Goal: Transaction & Acquisition: Purchase product/service

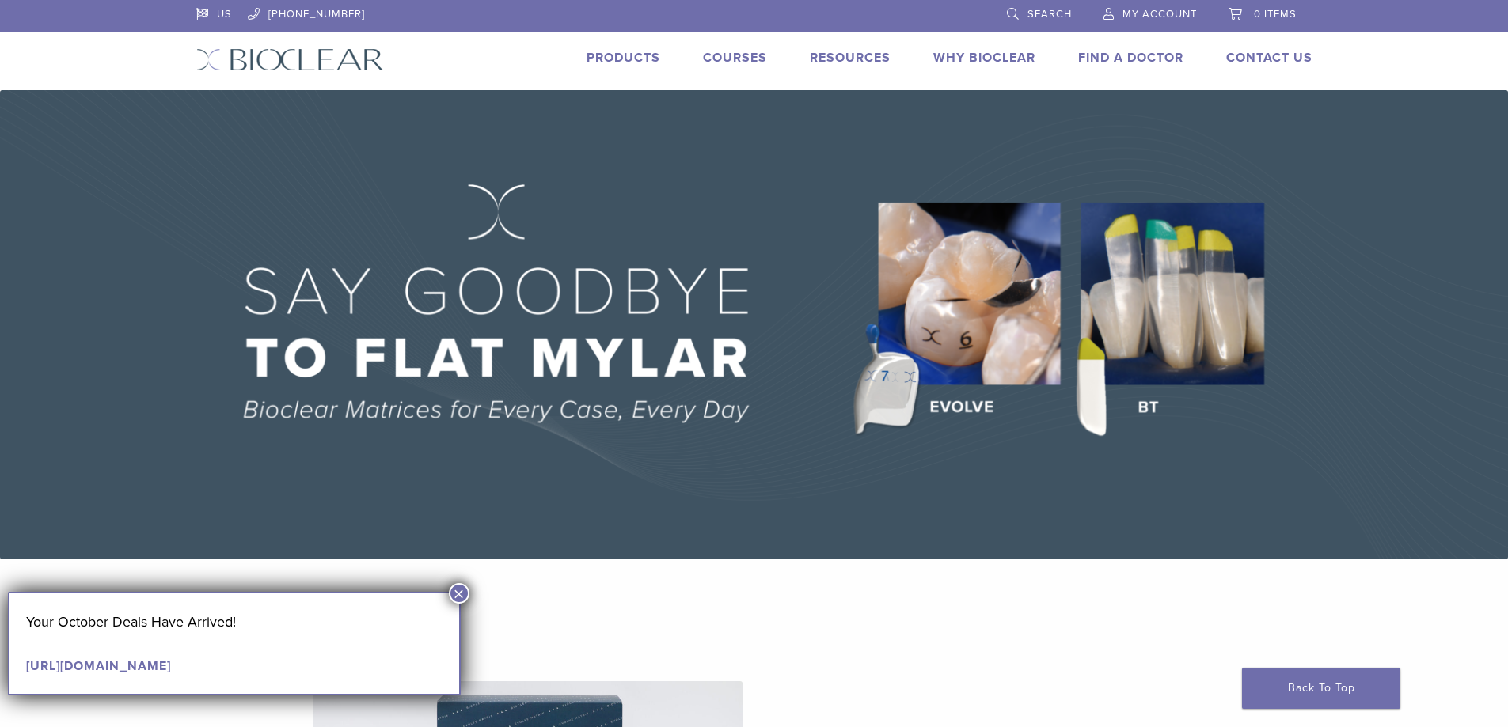
click at [618, 53] on link "Products" at bounding box center [624, 58] width 74 height 16
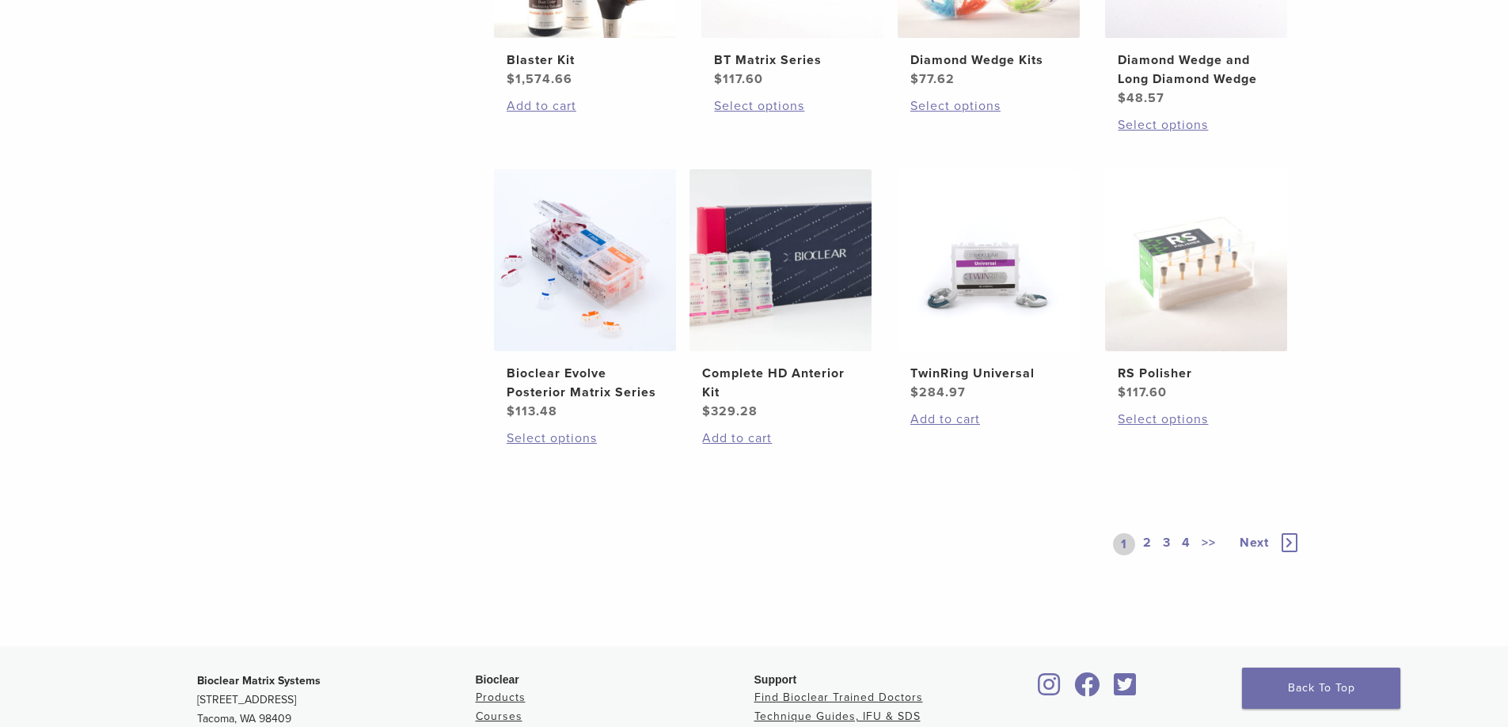
scroll to position [1108, 0]
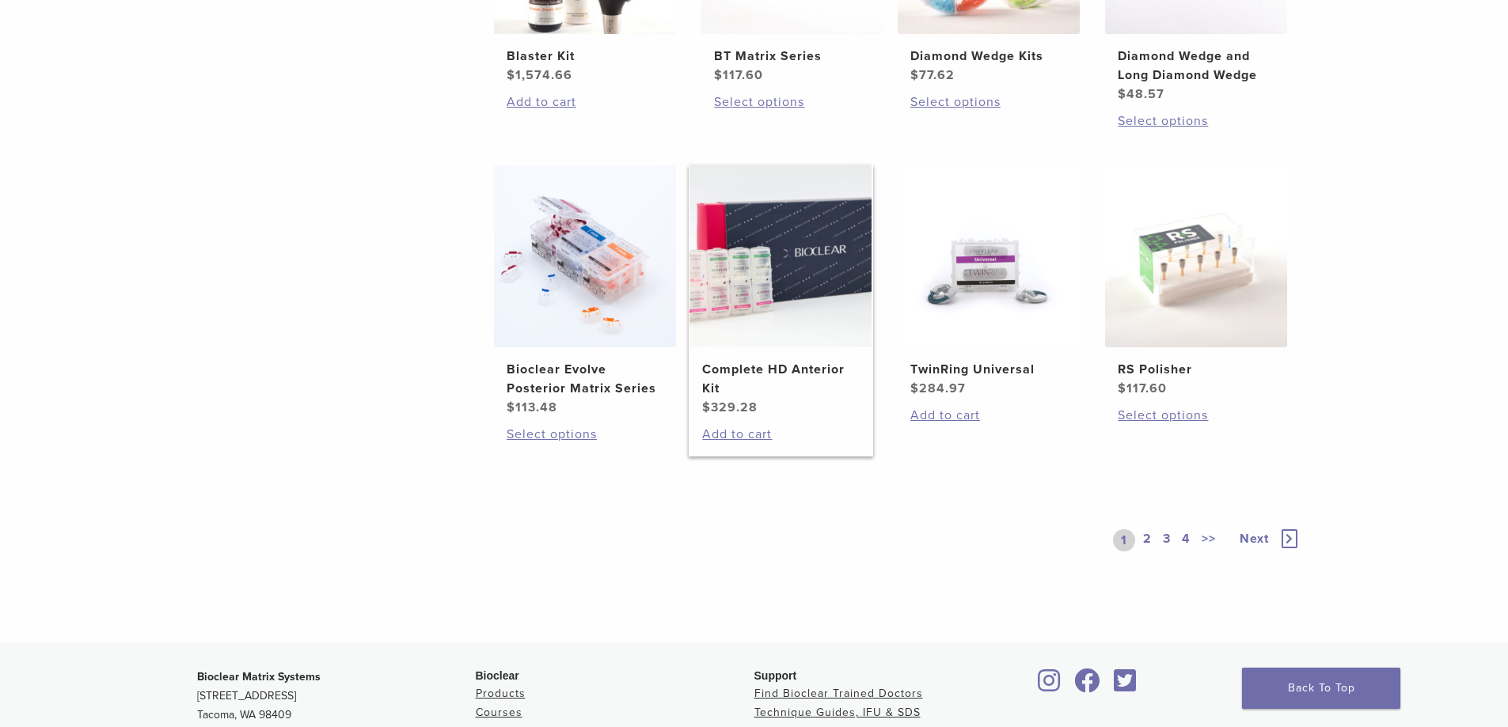
click at [795, 373] on h2 "Complete HD Anterior Kit" at bounding box center [780, 379] width 157 height 38
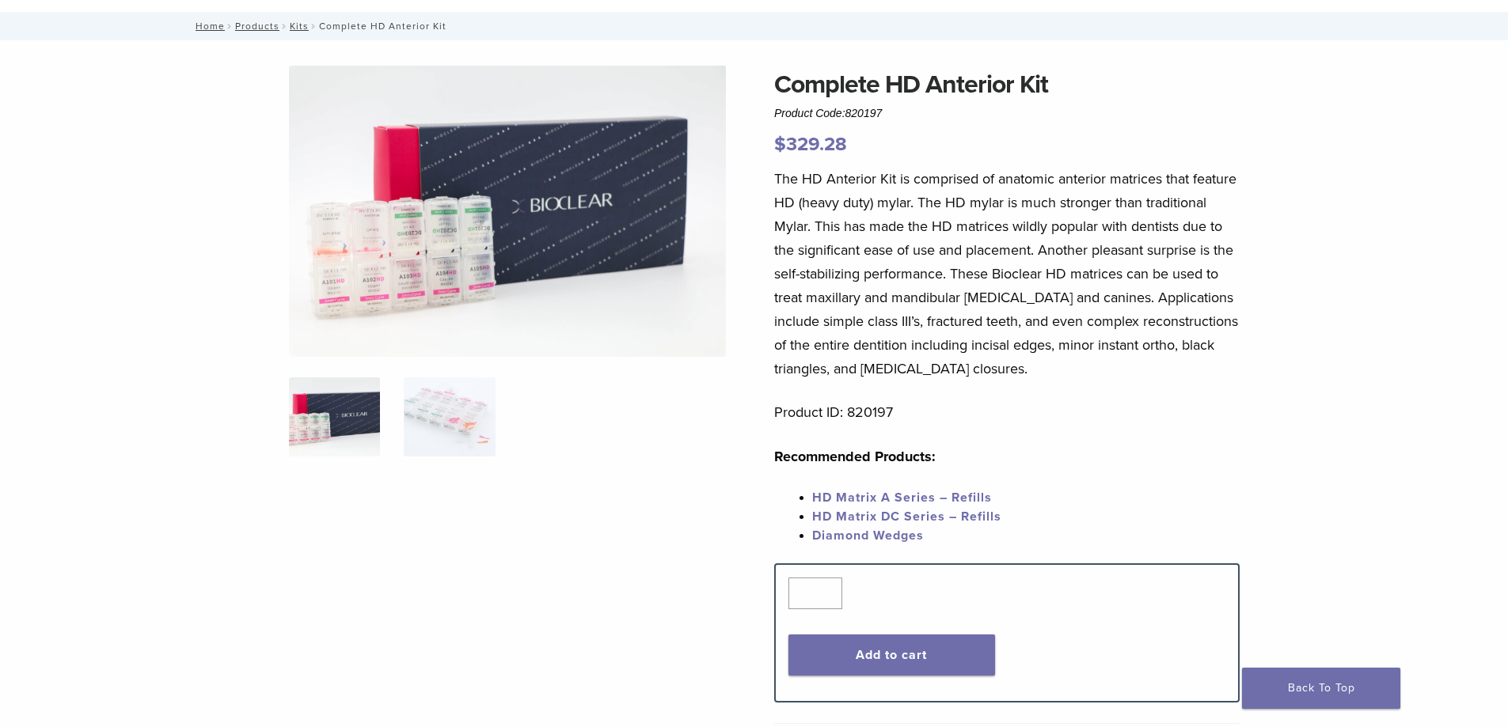
scroll to position [79, 0]
click at [928, 650] on button "Add to cart" at bounding box center [891, 654] width 207 height 41
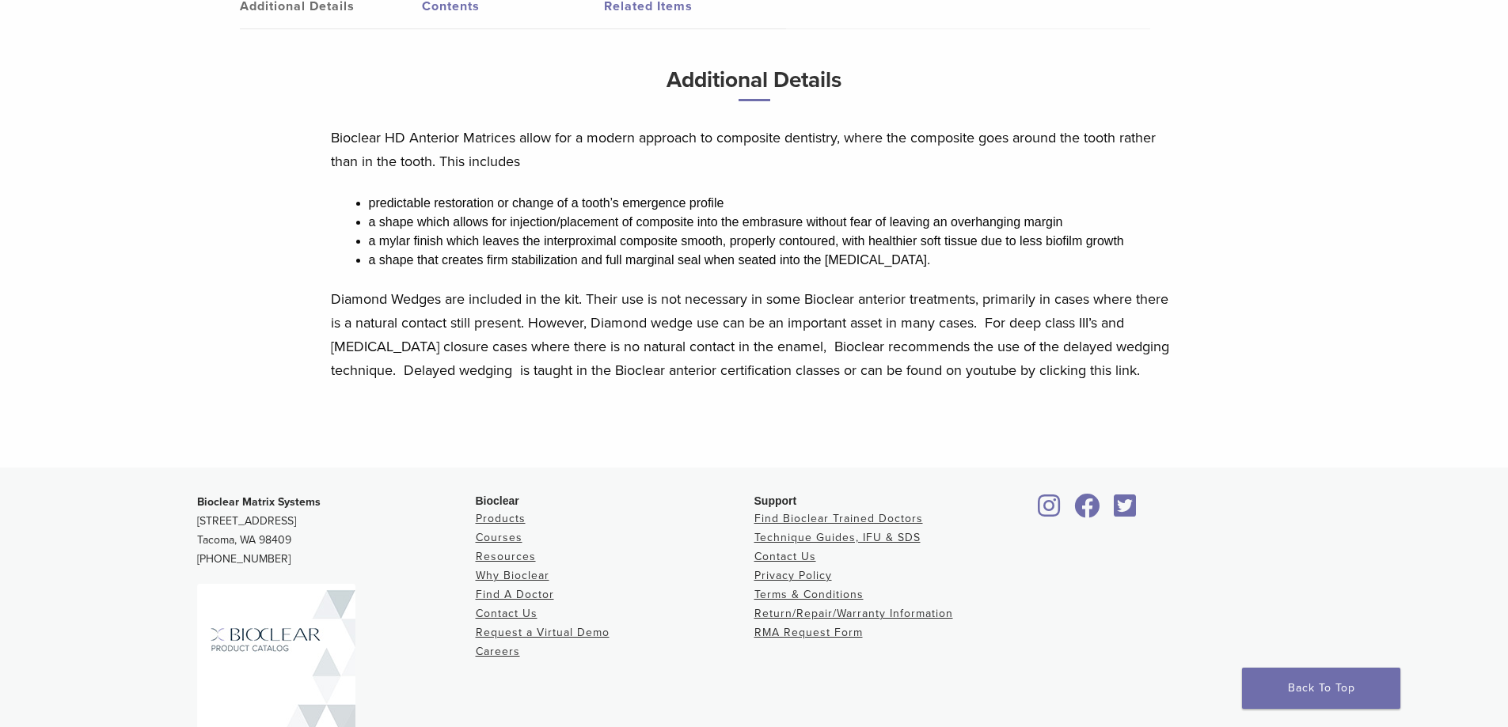
scroll to position [871, 0]
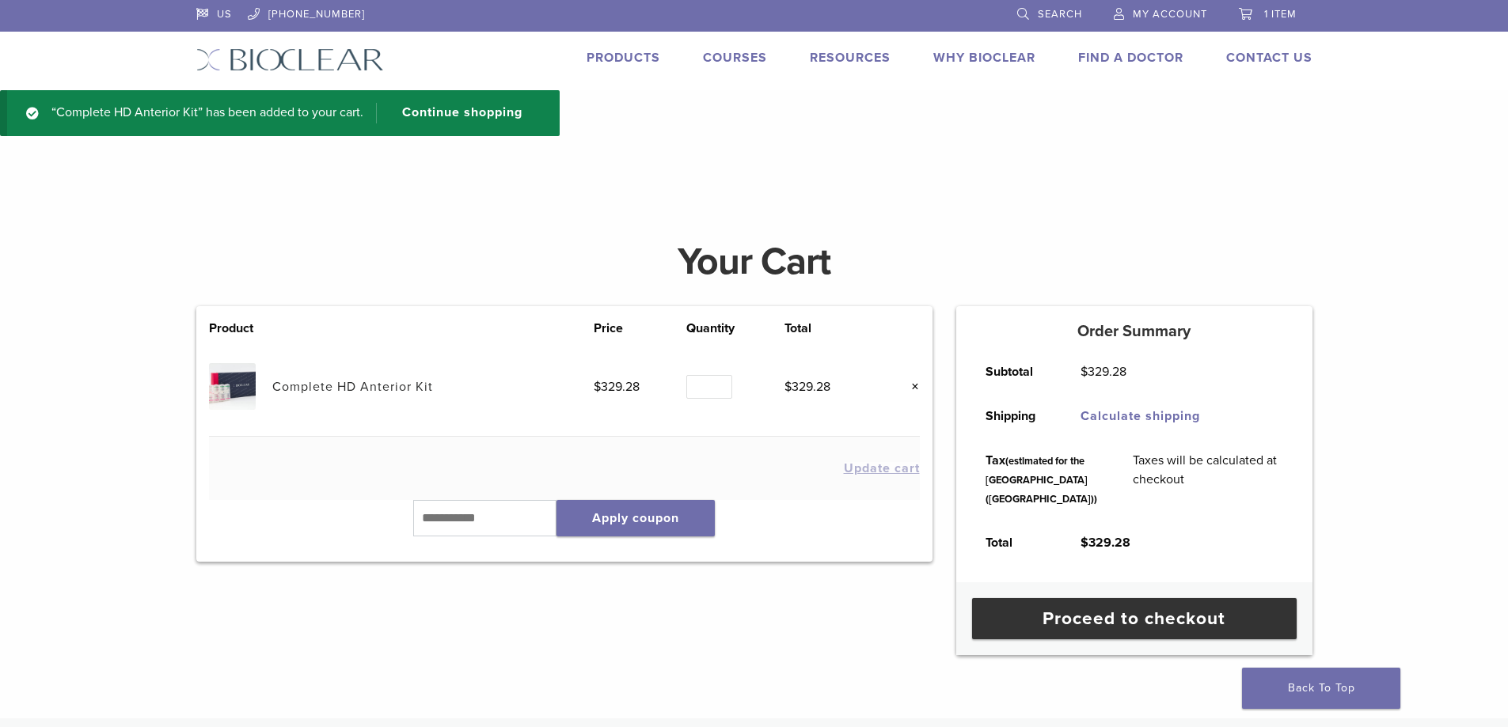
click at [629, 65] on link "Products" at bounding box center [624, 58] width 74 height 16
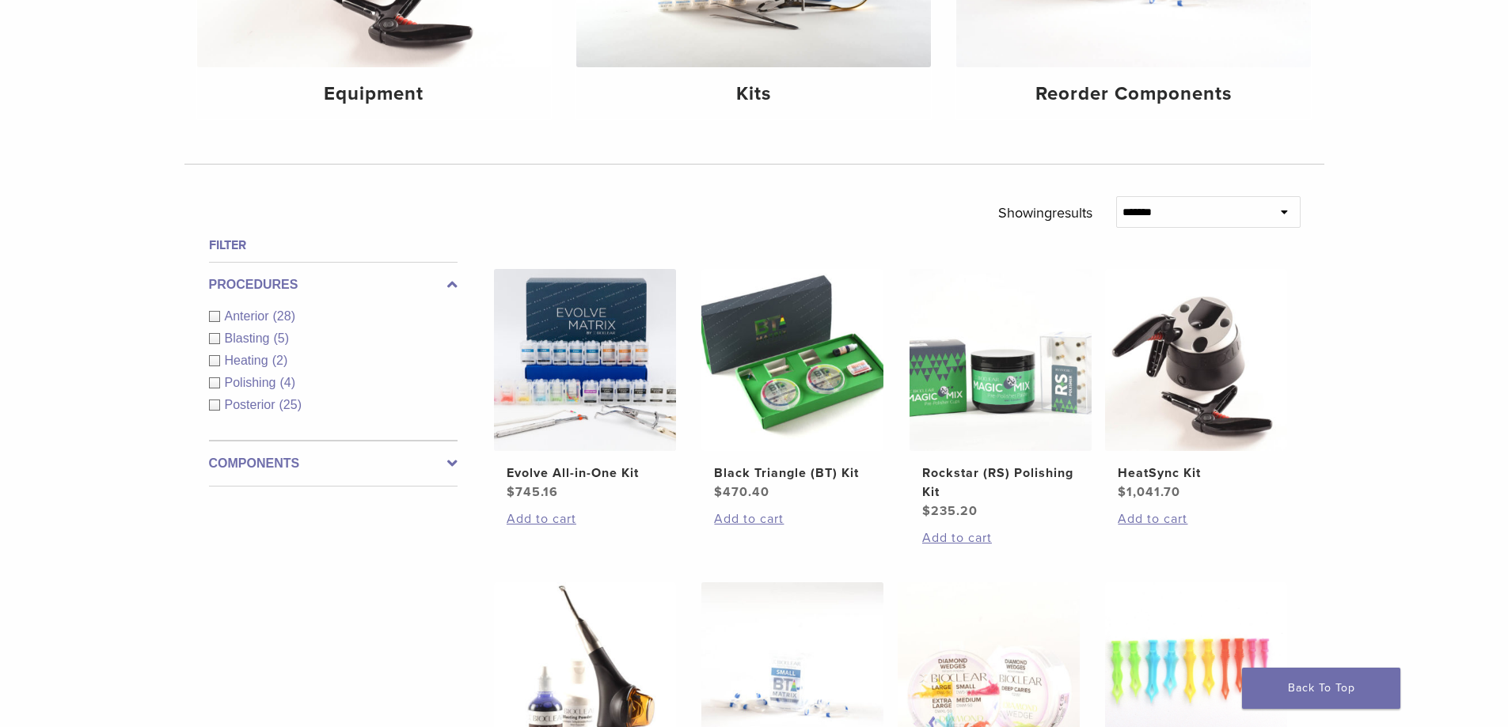
scroll to position [396, 0]
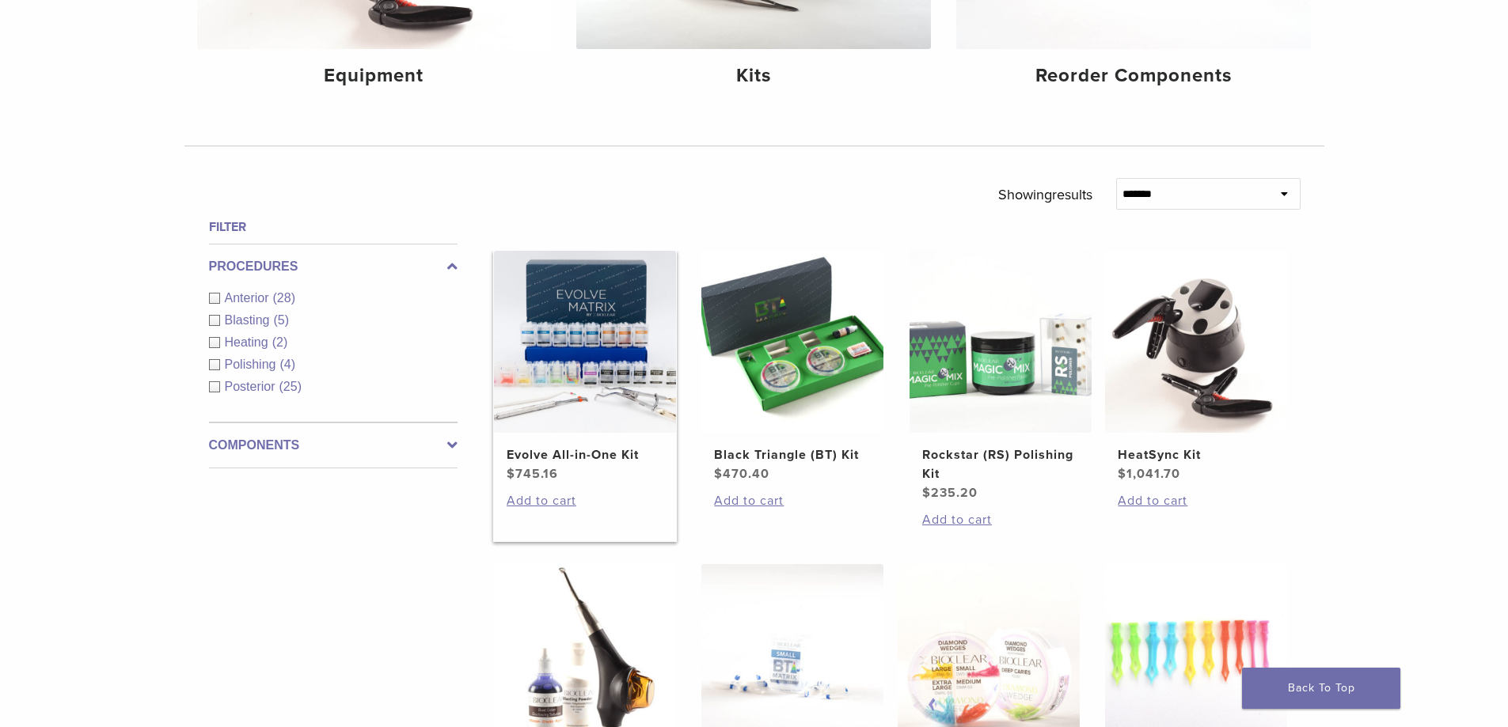
click at [586, 457] on h2 "Evolve All-in-One Kit" at bounding box center [585, 455] width 157 height 19
